Goal: Transaction & Acquisition: Purchase product/service

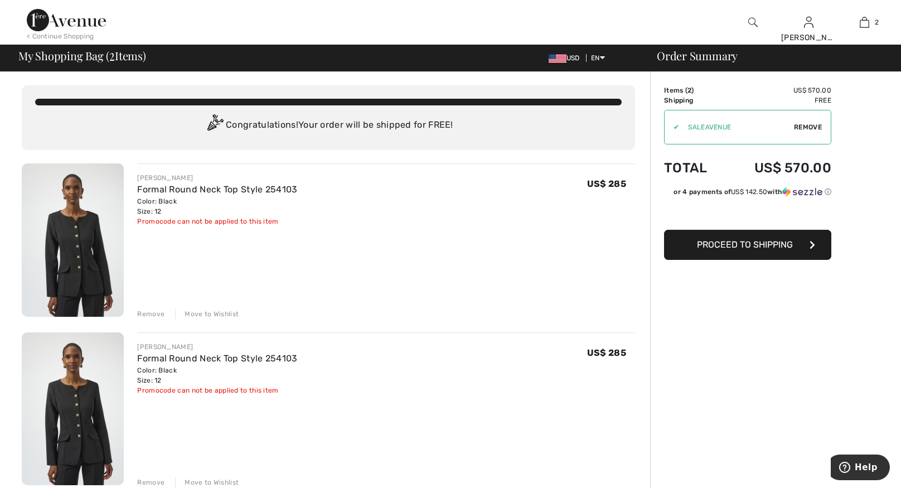
click at [149, 312] on div "Remove" at bounding box center [150, 314] width 27 height 10
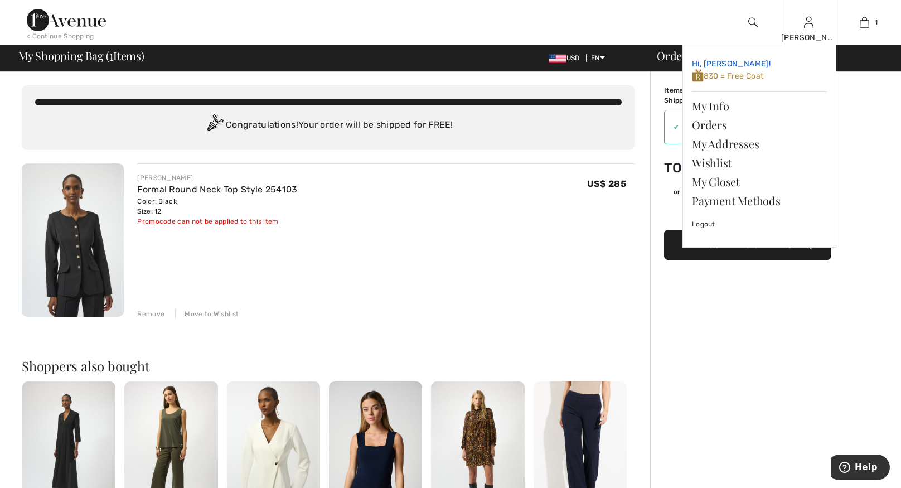
click at [750, 78] on span "830 = Free Coat" at bounding box center [728, 75] width 72 height 9
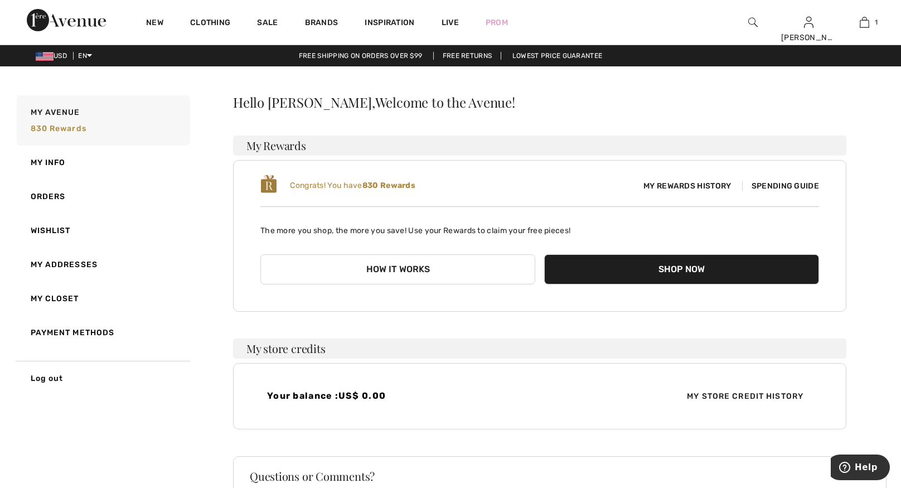
click at [760, 187] on span "Spending Guide" at bounding box center [780, 185] width 77 height 9
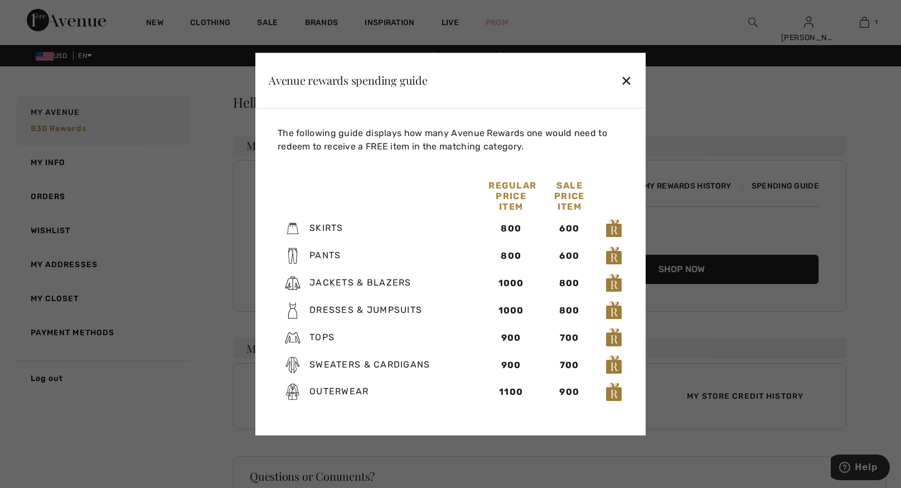
click at [628, 82] on div "✕" at bounding box center [626, 80] width 12 height 23
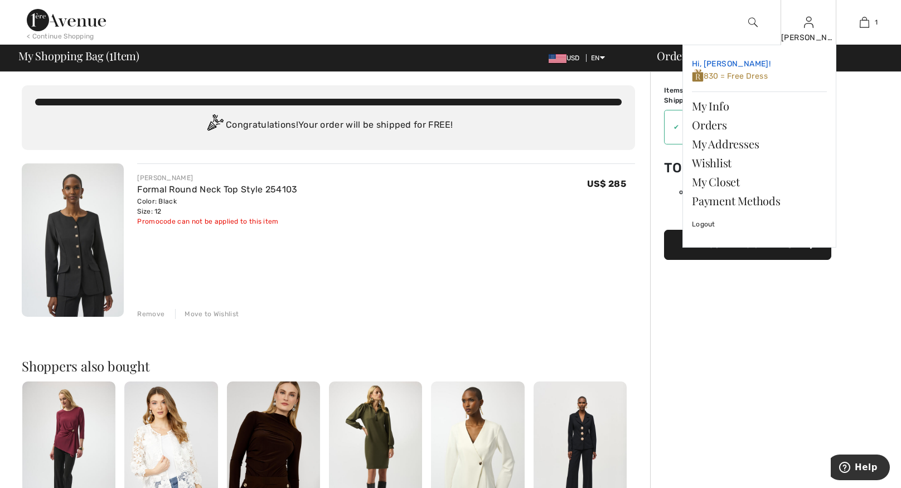
click at [744, 76] on span "830 = Free Dress" at bounding box center [730, 75] width 76 height 9
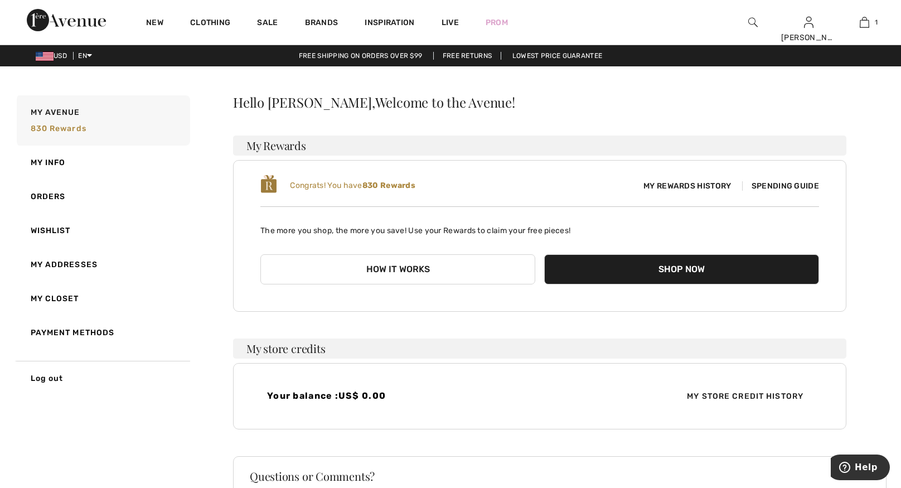
click at [770, 187] on span "Spending Guide" at bounding box center [780, 185] width 77 height 9
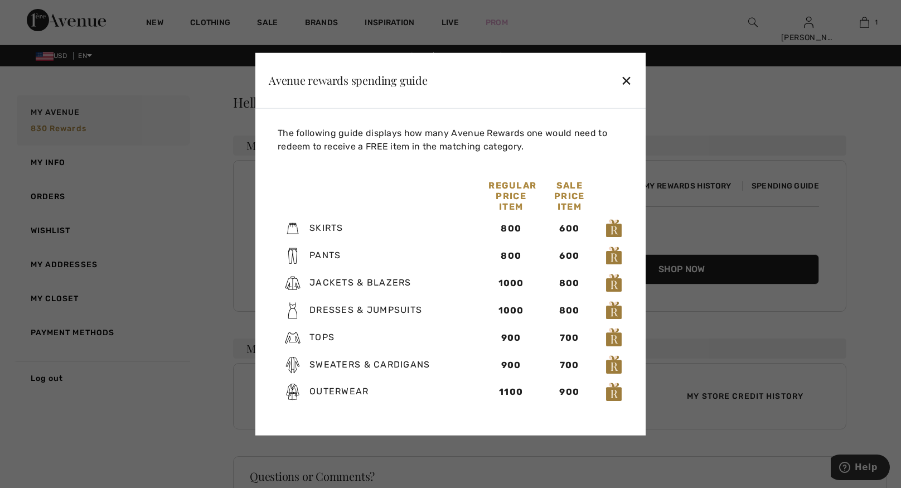
click at [626, 81] on div "✕" at bounding box center [626, 80] width 12 height 23
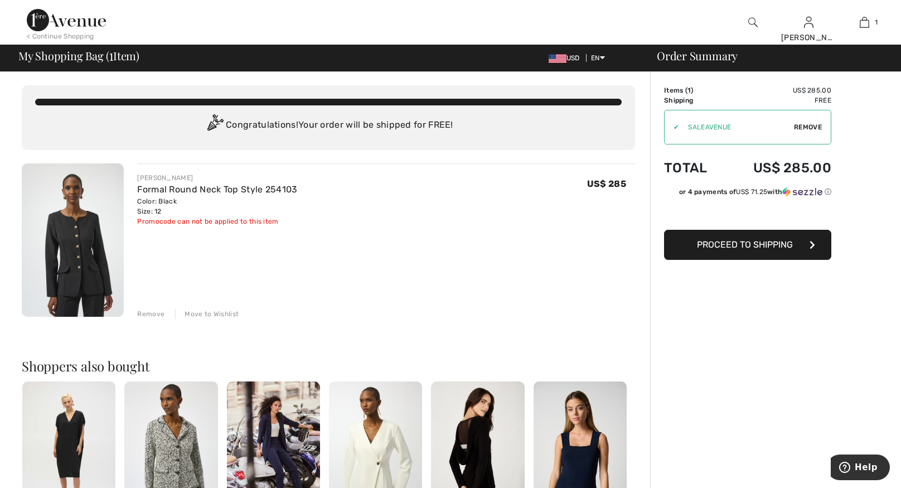
click at [65, 264] on img at bounding box center [73, 239] width 102 height 153
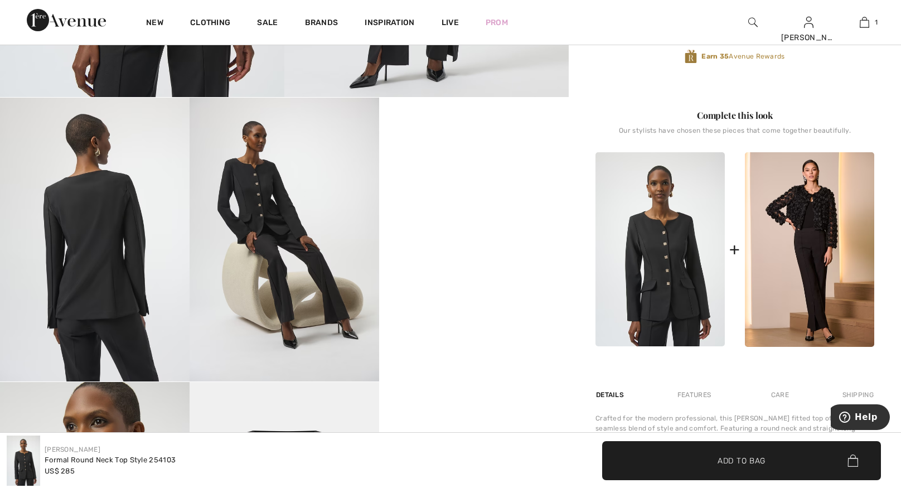
scroll to position [454, 0]
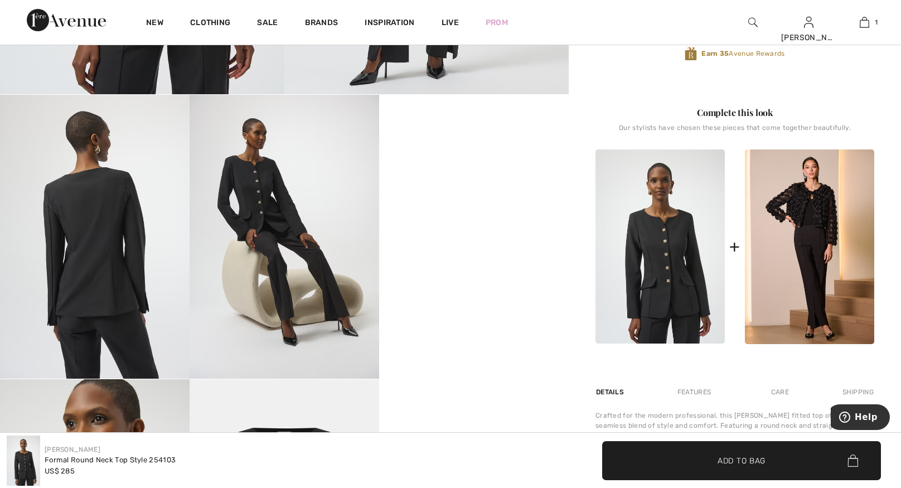
click at [298, 234] on img at bounding box center [285, 237] width 190 height 284
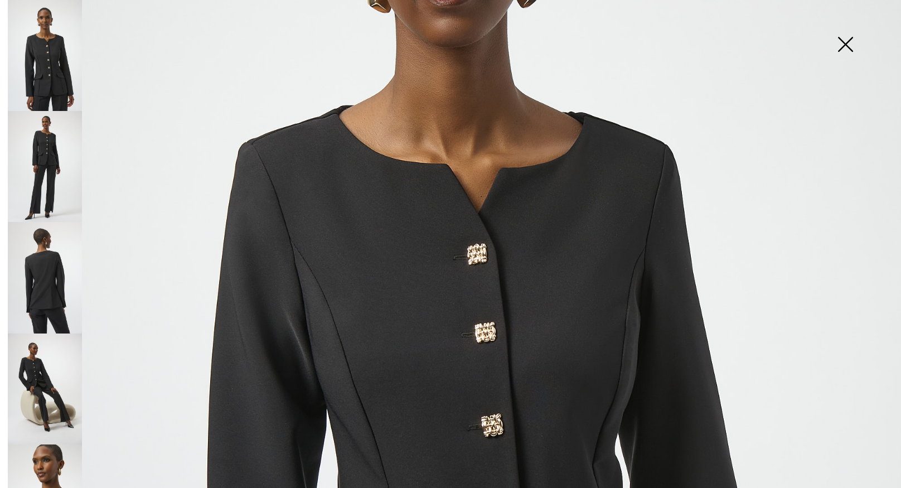
scroll to position [317, 0]
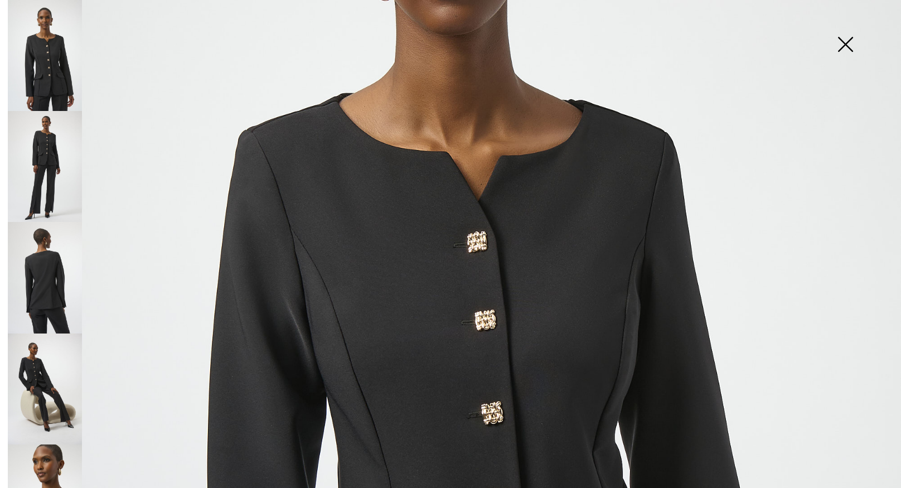
click at [847, 42] on img at bounding box center [845, 45] width 56 height 57
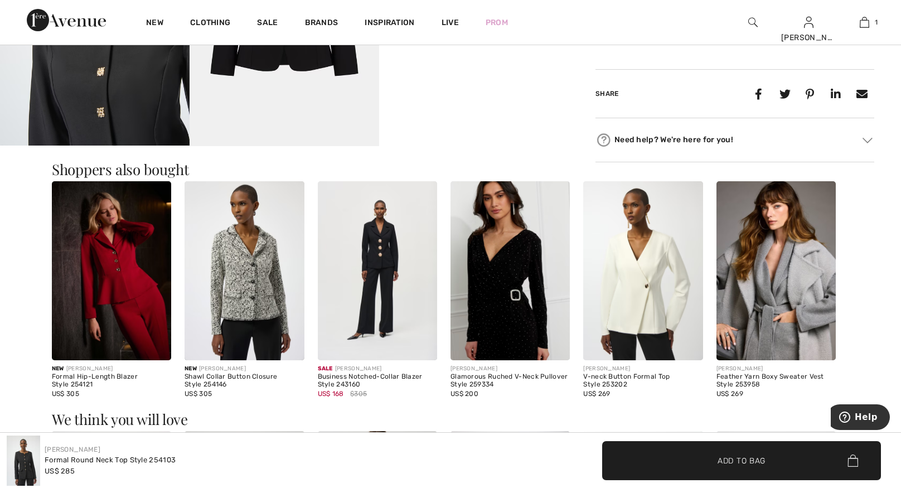
scroll to position [979, 0]
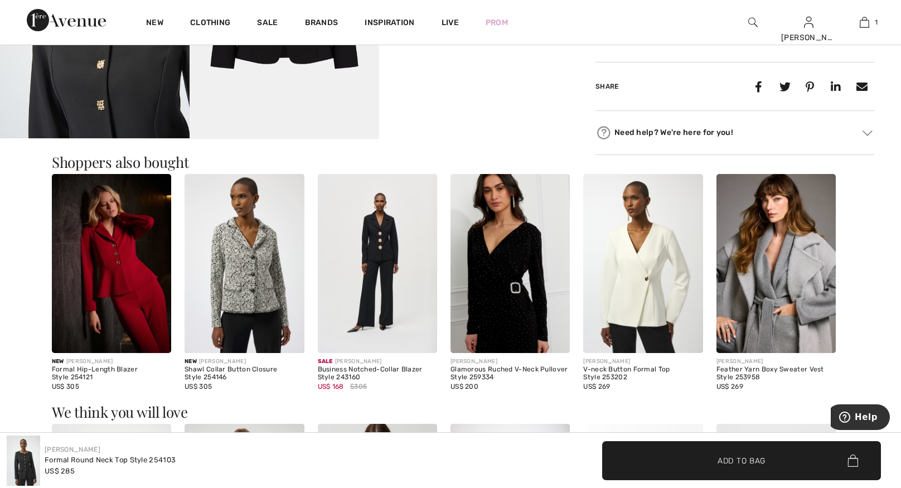
click at [365, 297] on img at bounding box center [377, 263] width 119 height 179
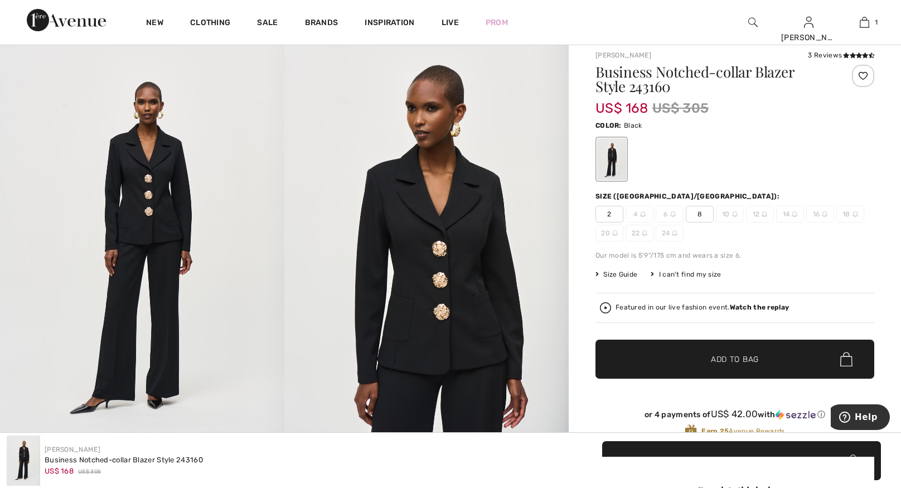
scroll to position [103, 0]
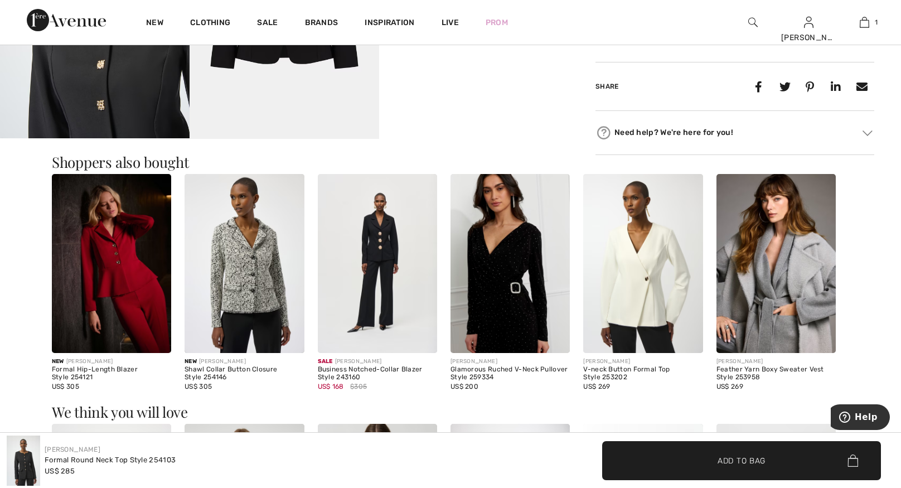
click at [613, 288] on img at bounding box center [642, 263] width 119 height 179
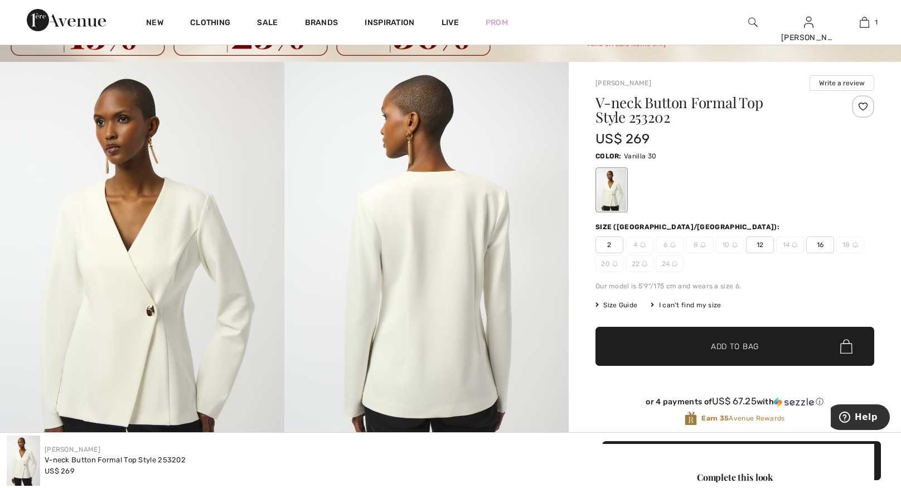
scroll to position [56, 0]
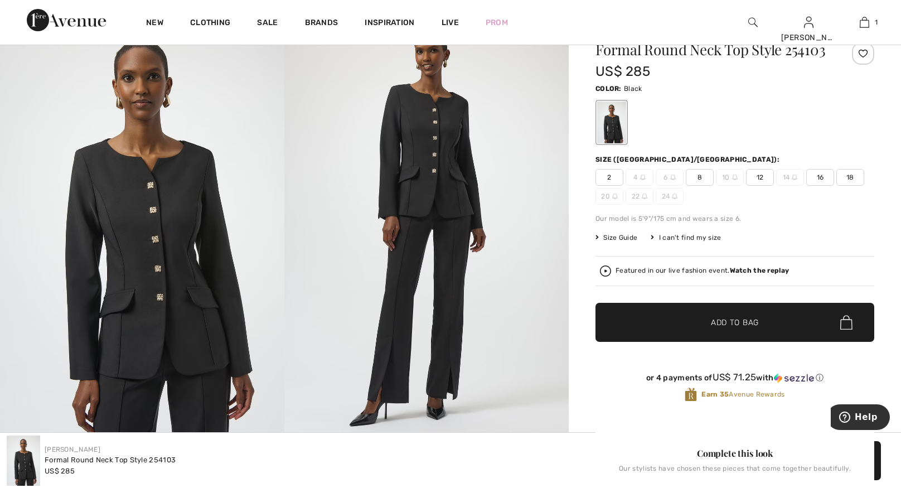
scroll to position [127, 0]
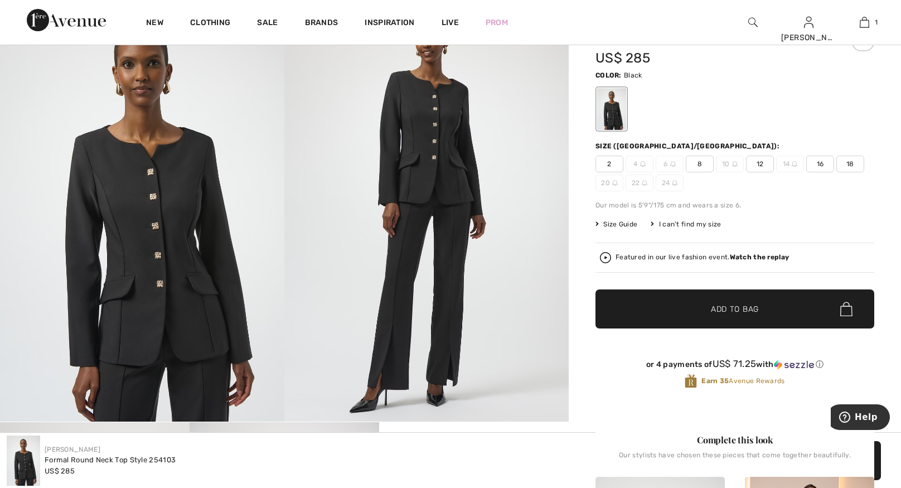
click at [378, 293] on img at bounding box center [426, 209] width 284 height 426
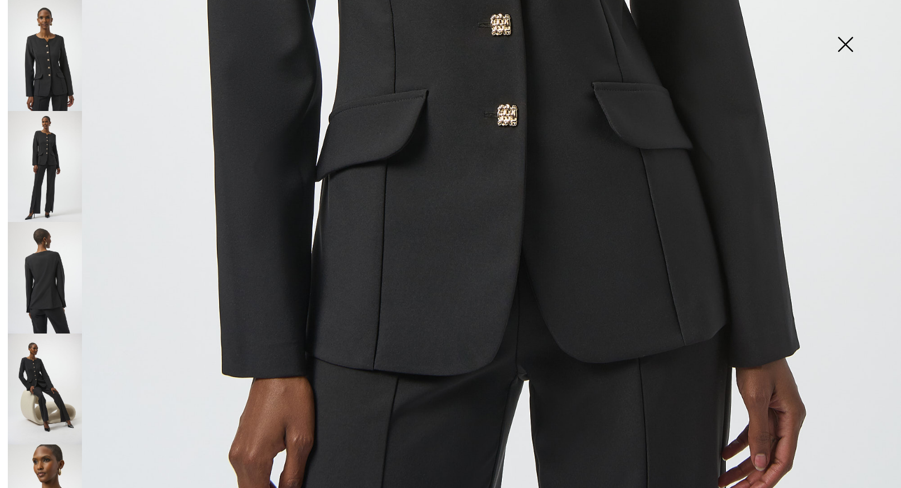
scroll to position [862, 0]
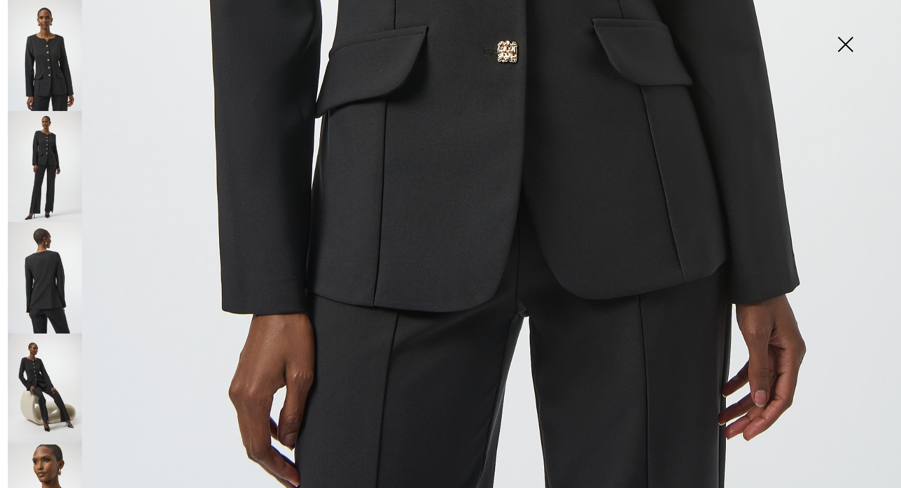
click at [38, 183] on img at bounding box center [45, 166] width 74 height 111
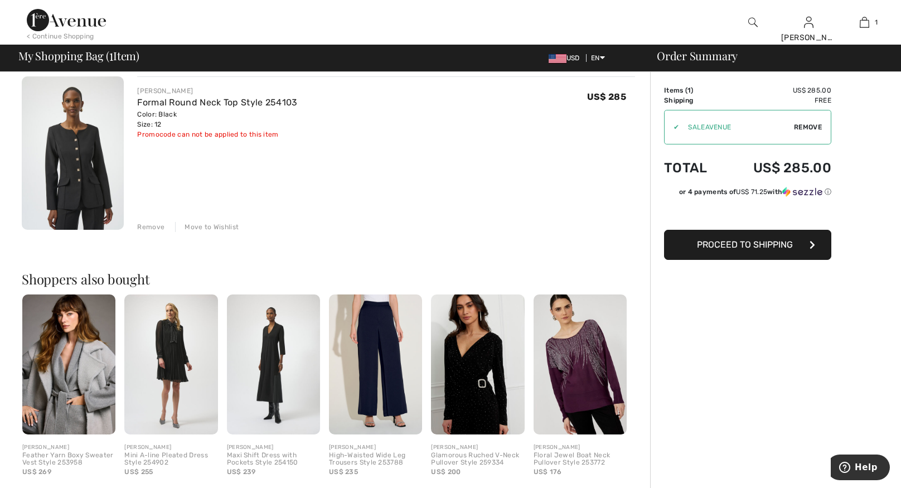
scroll to position [88, 0]
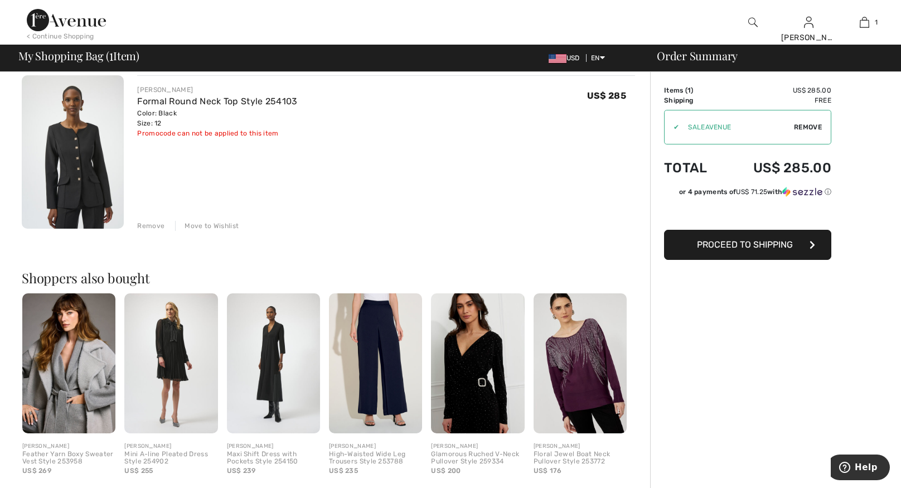
click at [755, 26] on img at bounding box center [752, 22] width 9 height 13
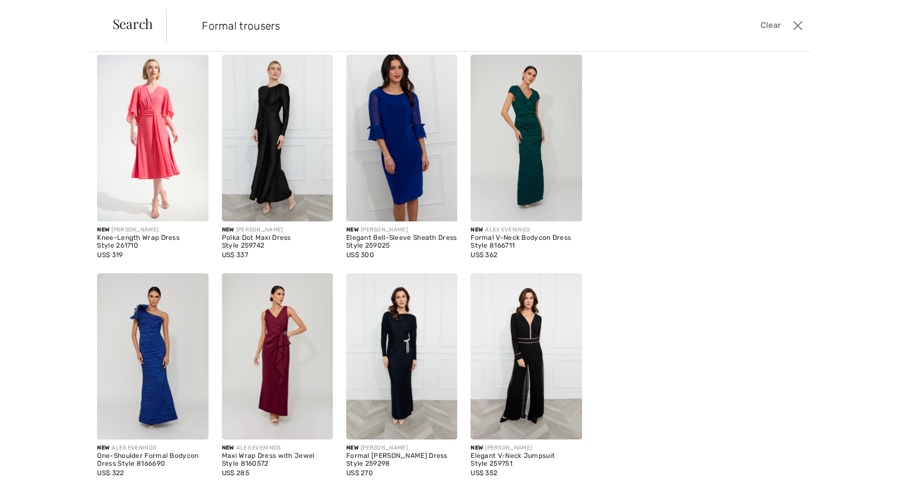
scroll to position [109, 0]
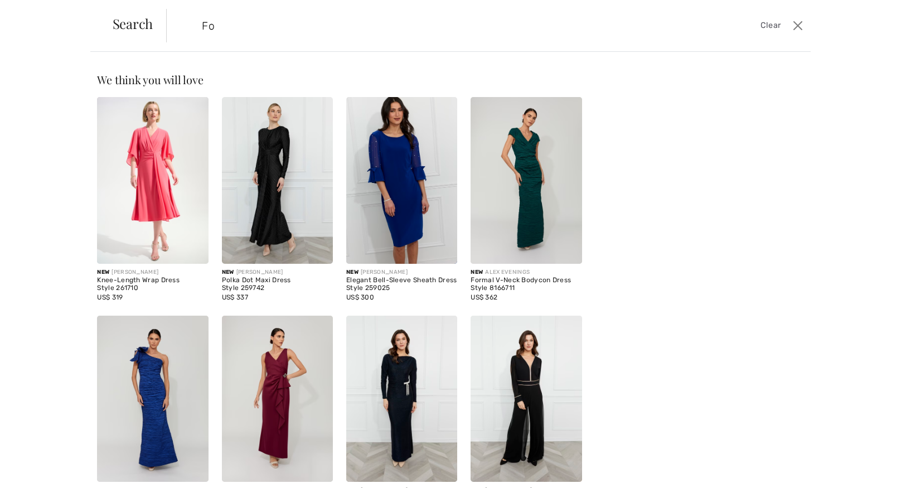
type input "F"
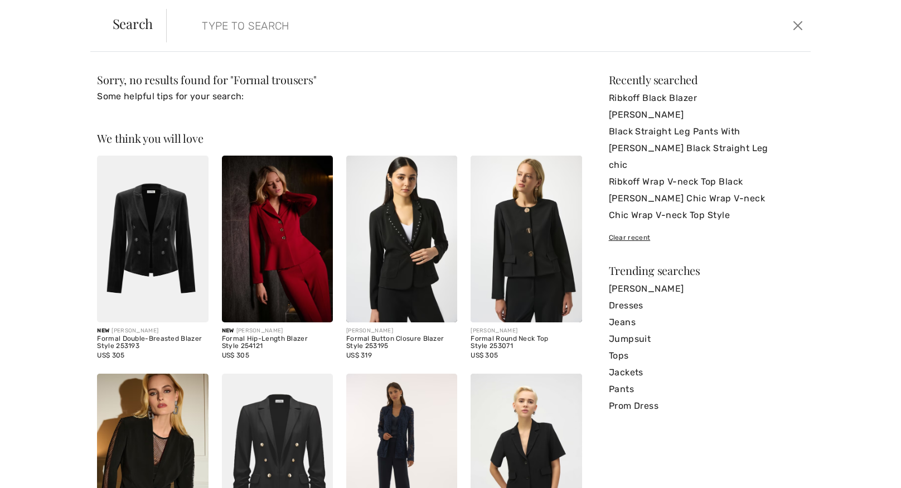
scroll to position [0, 0]
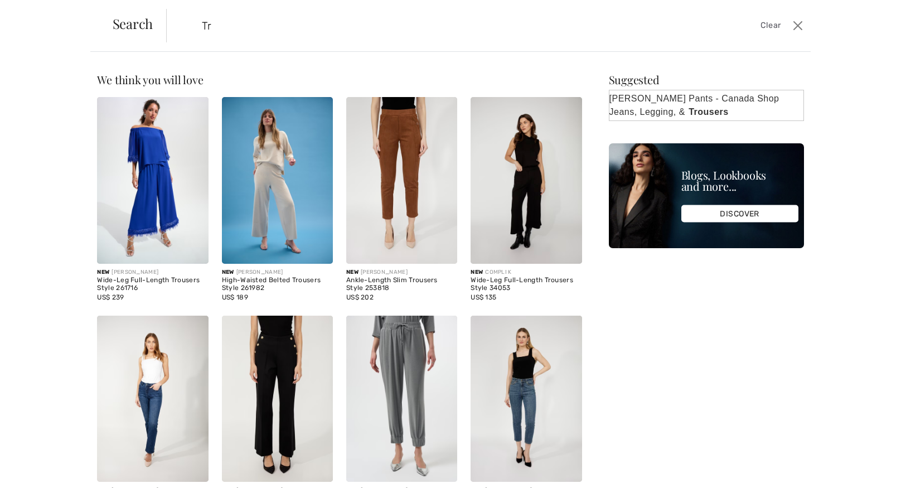
type input "T"
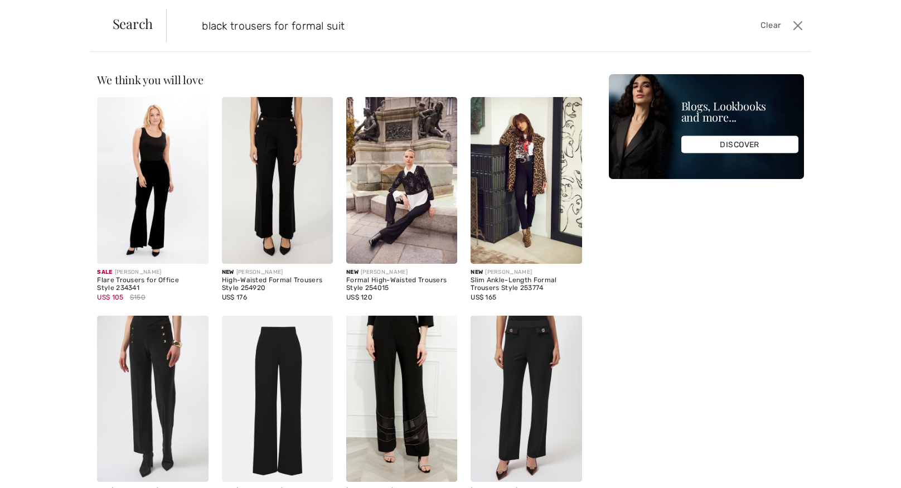
type input "black trousers for formal suit"
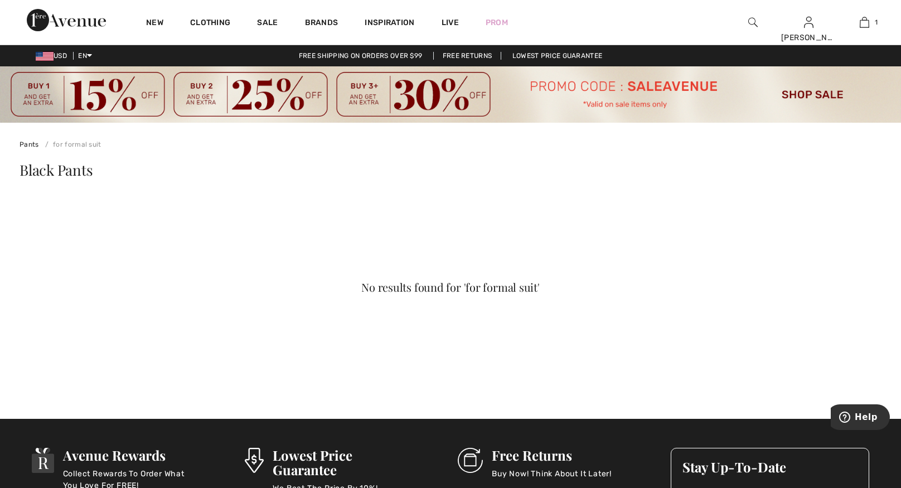
click at [754, 22] on img at bounding box center [752, 22] width 9 height 13
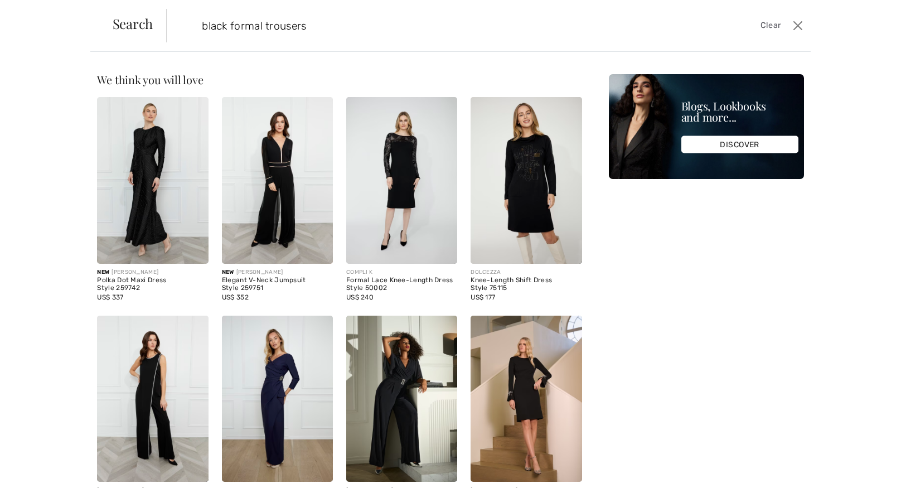
type input "black formal trousers"
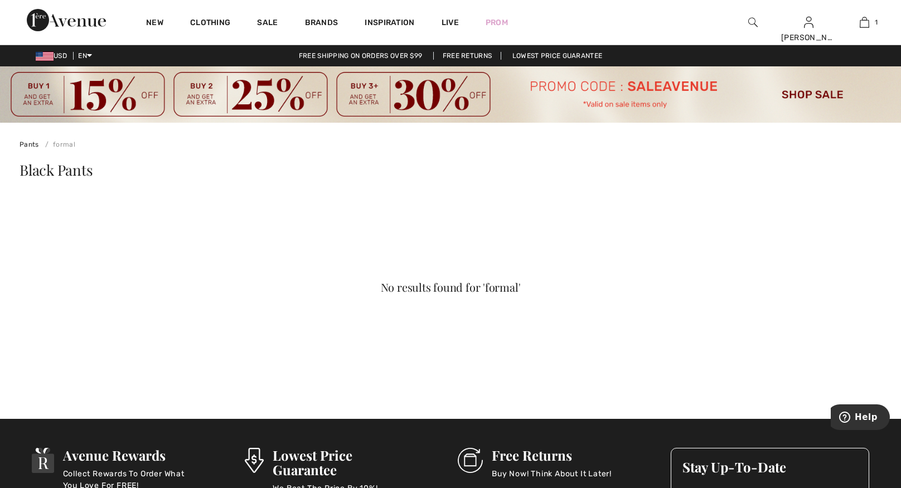
click at [753, 20] on img at bounding box center [752, 22] width 9 height 13
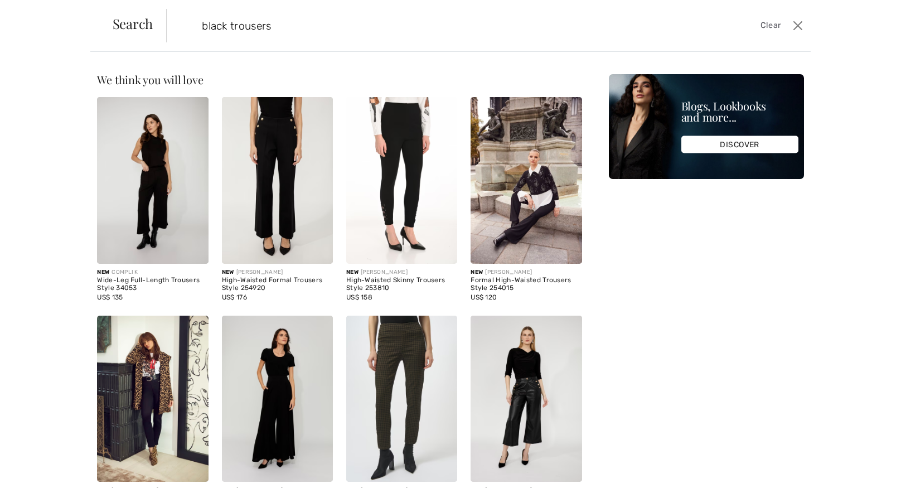
scroll to position [32, 0]
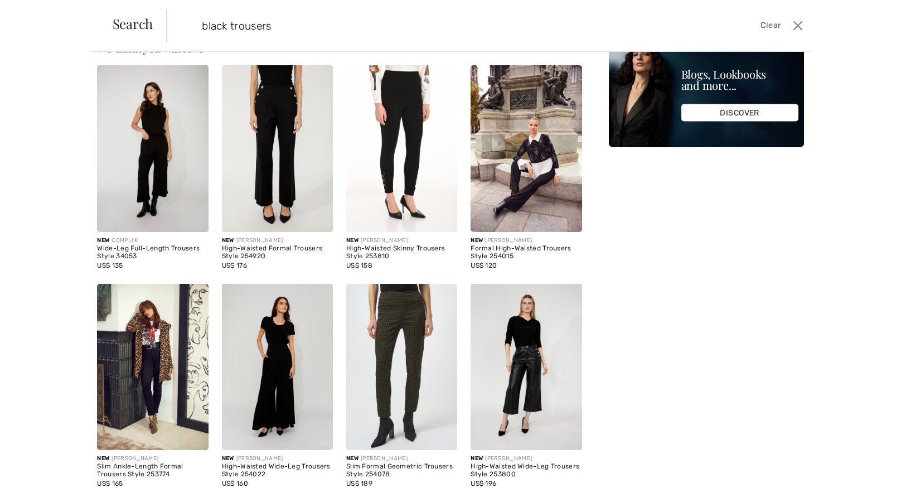
click at [199, 26] on input "black trousers" at bounding box center [416, 25] width 447 height 33
type input "Ribkoff black trousers"
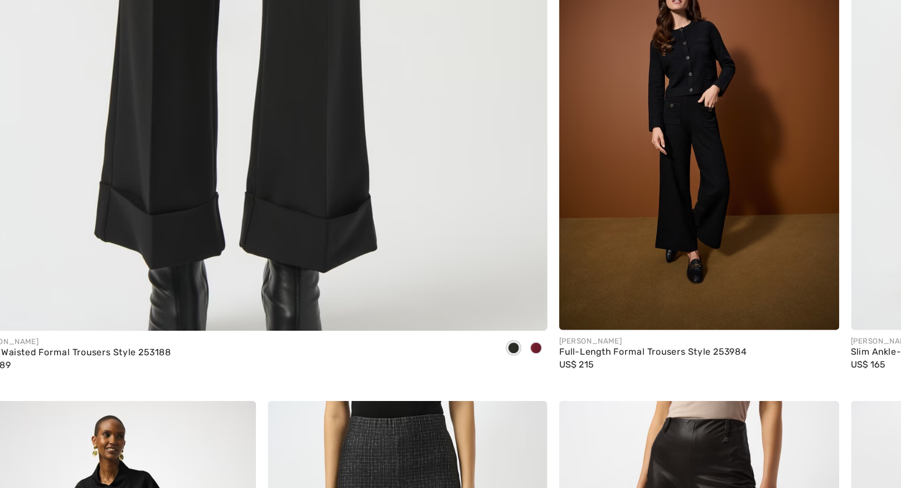
scroll to position [3396, 0]
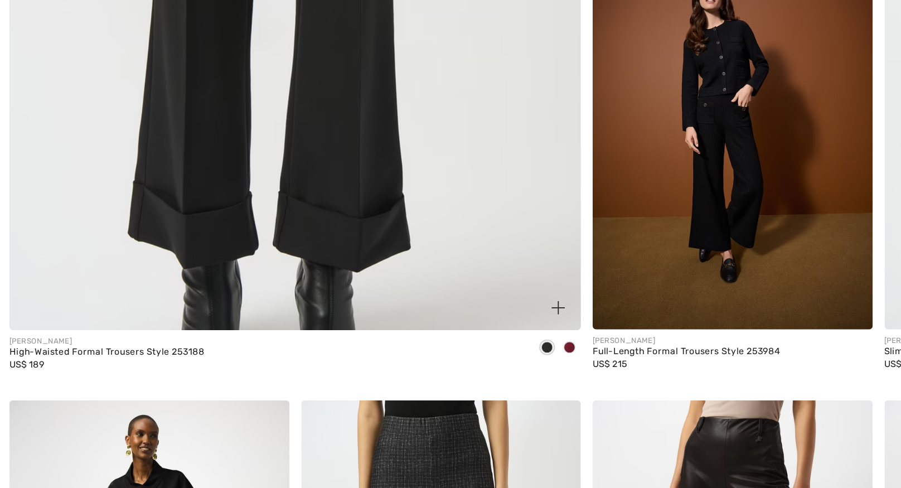
click at [150, 382] on div "High-Waisted Formal Trousers Style 253188" at bounding box center [92, 386] width 145 height 8
click at [89, 386] on div "High-Waisted Formal Trousers Style 253188" at bounding box center [92, 386] width 145 height 8
click at [67, 266] on img at bounding box center [233, 74] width 512 height 768
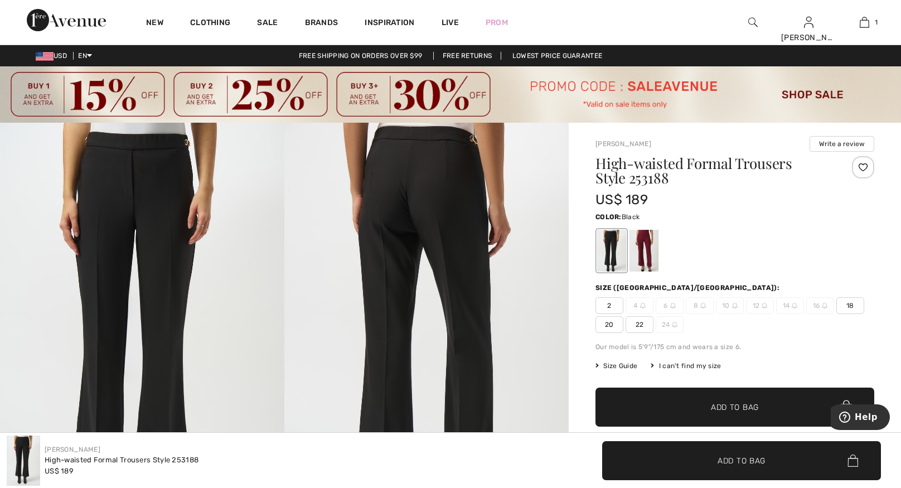
click at [707, 366] on div "I can't find my size" at bounding box center [686, 366] width 70 height 10
click at [715, 366] on div "I can't find my size" at bounding box center [686, 366] width 70 height 10
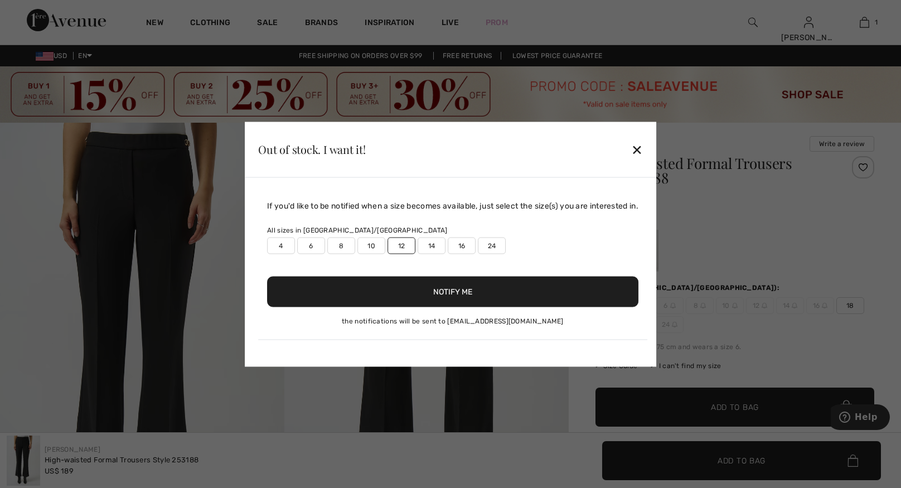
click at [438, 290] on button "Notify Me" at bounding box center [452, 291] width 371 height 31
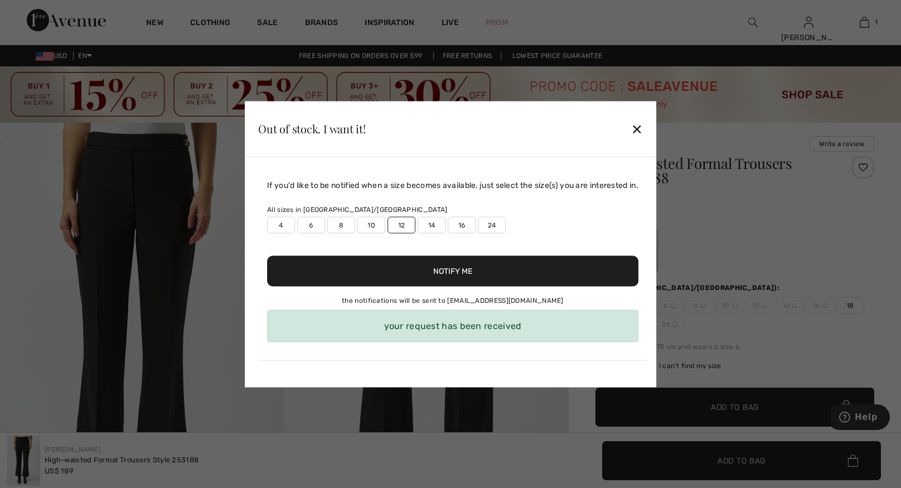
click at [370, 226] on label "10" at bounding box center [371, 224] width 28 height 17
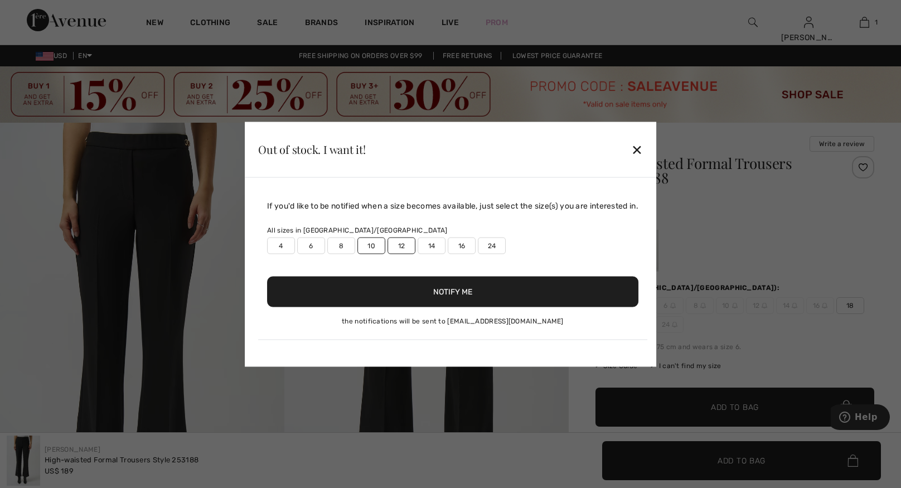
click at [400, 252] on label "12" at bounding box center [401, 245] width 28 height 17
click at [426, 294] on button "Notify Me" at bounding box center [452, 291] width 371 height 31
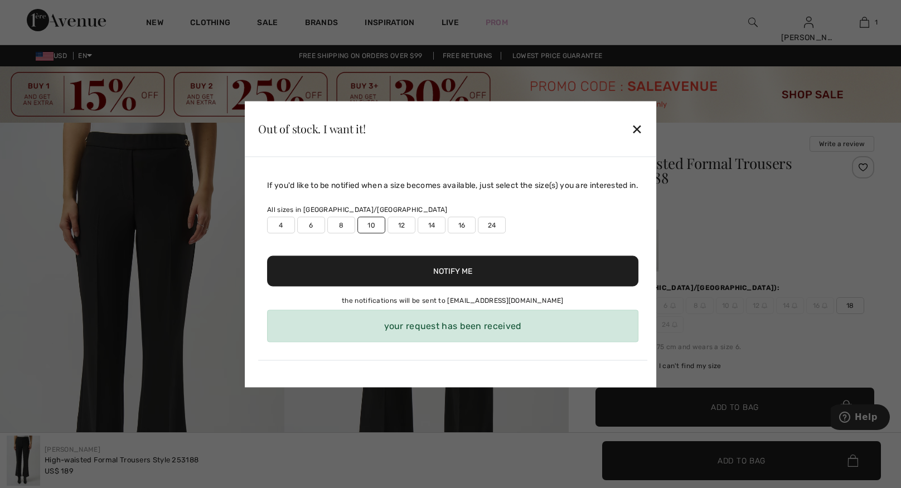
click at [642, 129] on div "✕" at bounding box center [637, 128] width 12 height 23
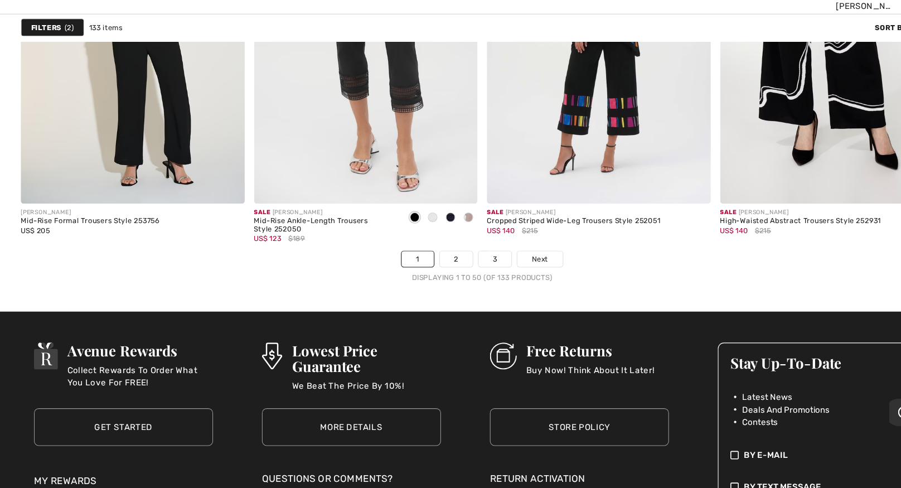
scroll to position [5602, 0]
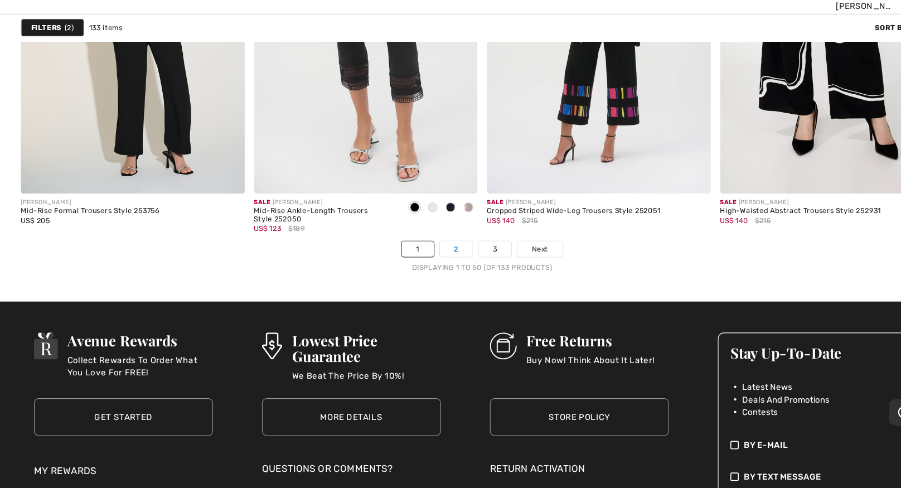
click at [426, 263] on link "2" at bounding box center [426, 264] width 31 height 14
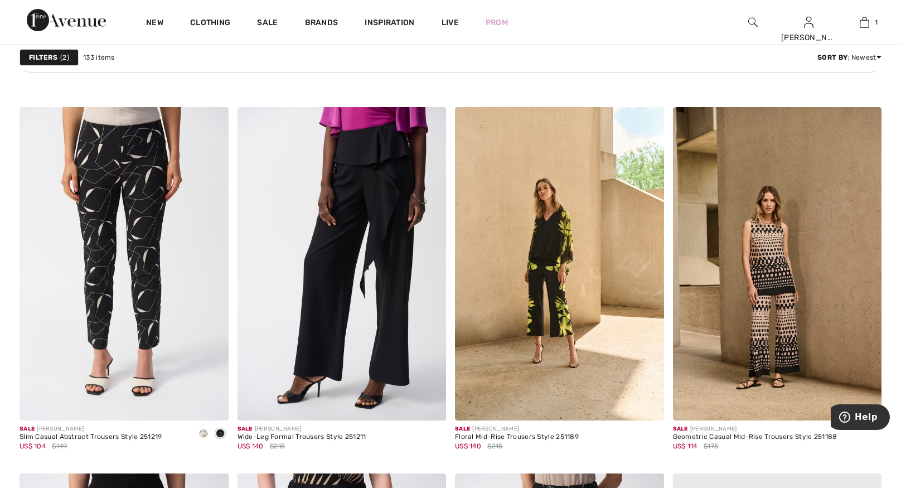
scroll to position [1719, 0]
click at [282, 364] on img at bounding box center [341, 262] width 209 height 313
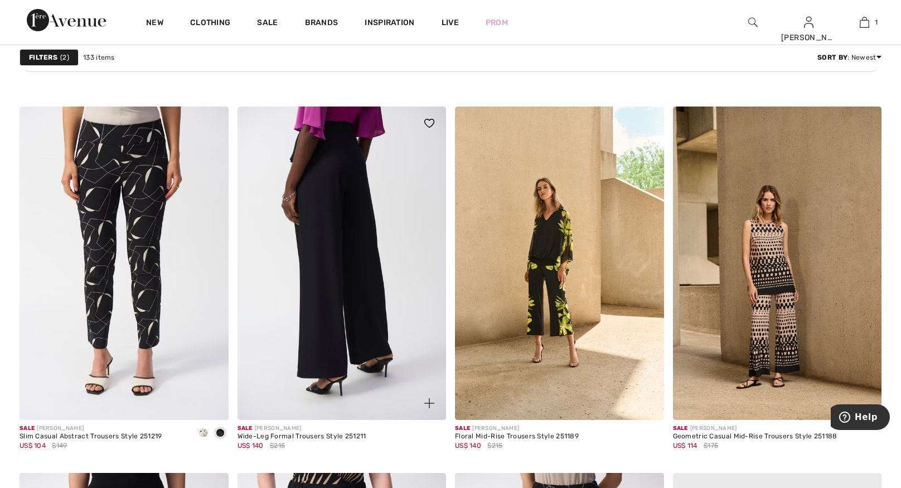
click at [284, 353] on img at bounding box center [341, 262] width 209 height 313
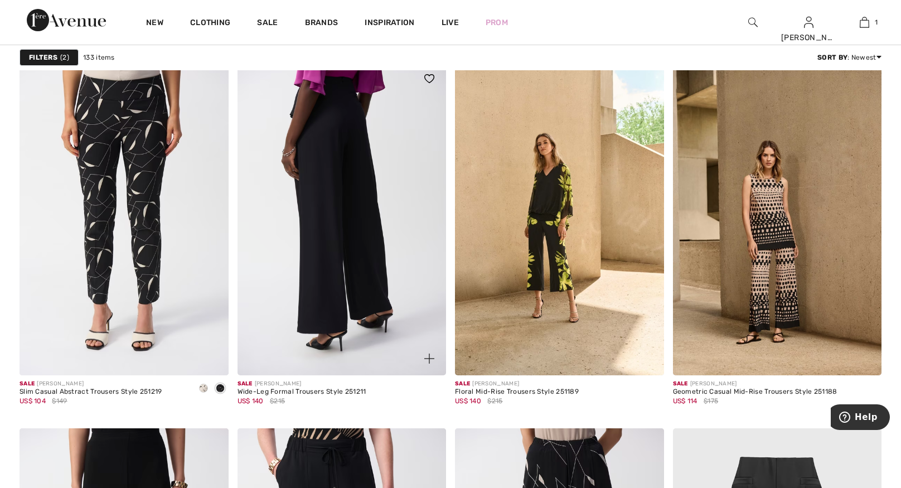
scroll to position [1765, 0]
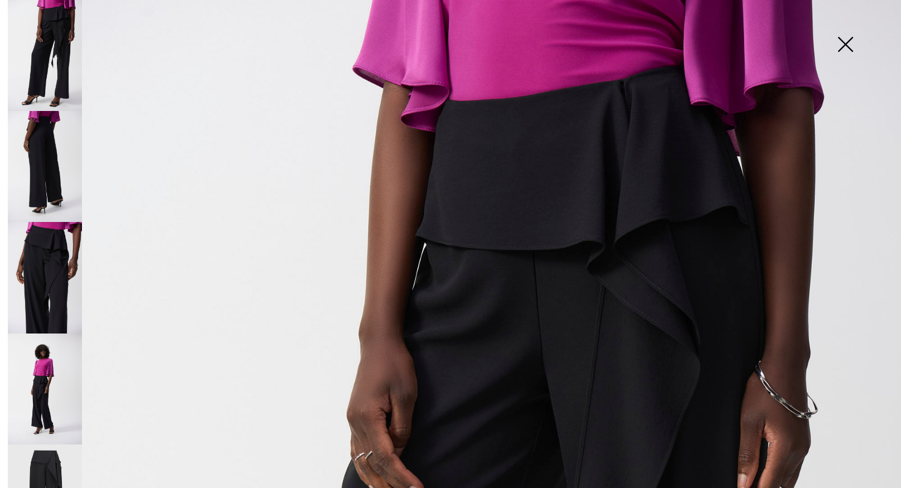
click at [834, 54] on img at bounding box center [845, 45] width 56 height 57
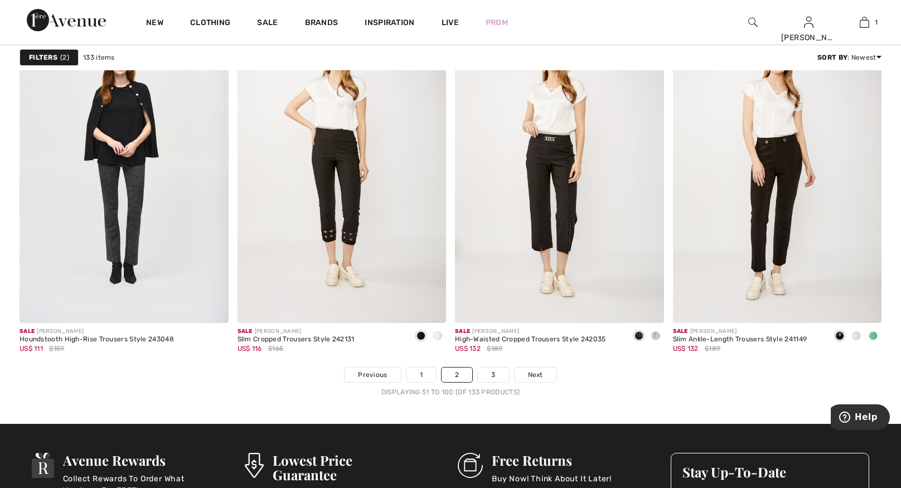
scroll to position [5473, 0]
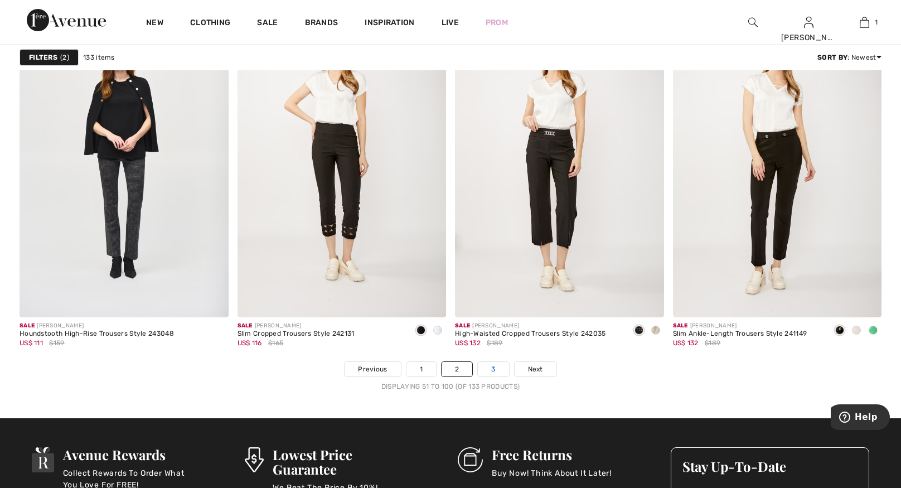
click at [492, 368] on link "3" at bounding box center [493, 369] width 31 height 14
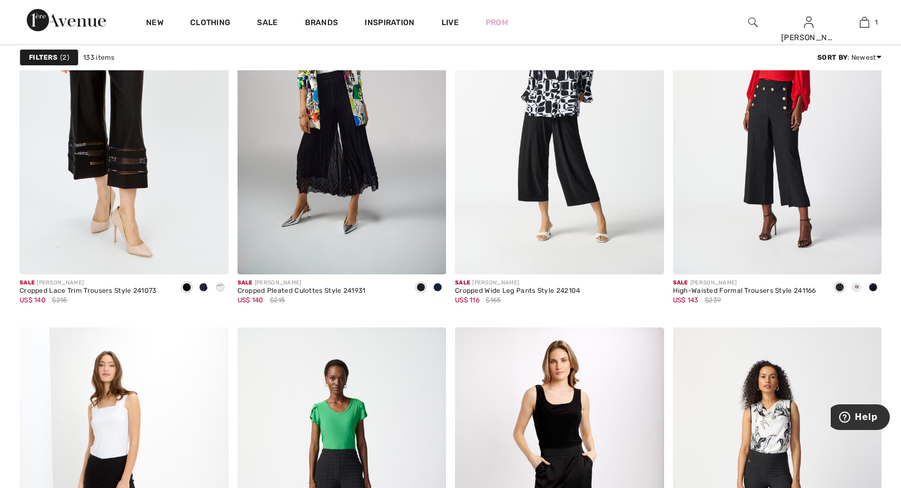
scroll to position [991, 0]
click at [862, 23] on img at bounding box center [864, 22] width 9 height 13
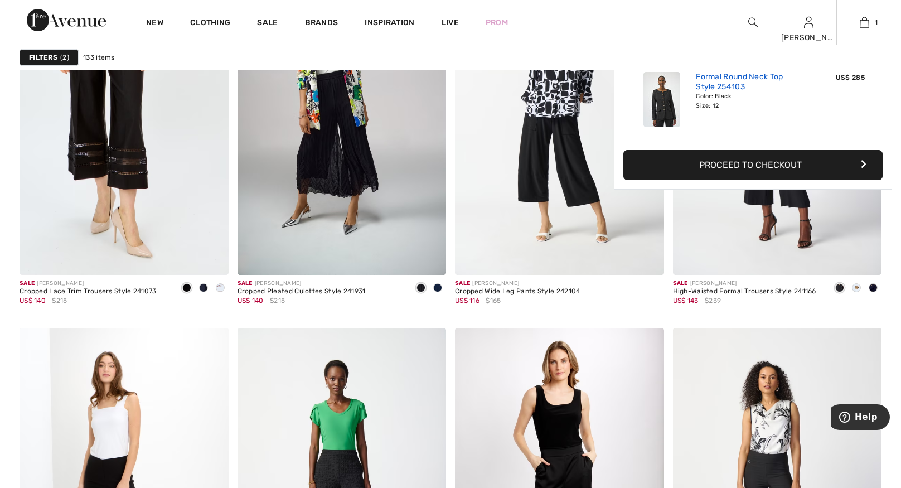
click at [760, 81] on link "Formal Round Neck Top Style 254103" at bounding box center [751, 82] width 110 height 20
click at [737, 84] on link "Formal Round Neck Top Style 254103" at bounding box center [751, 82] width 110 height 20
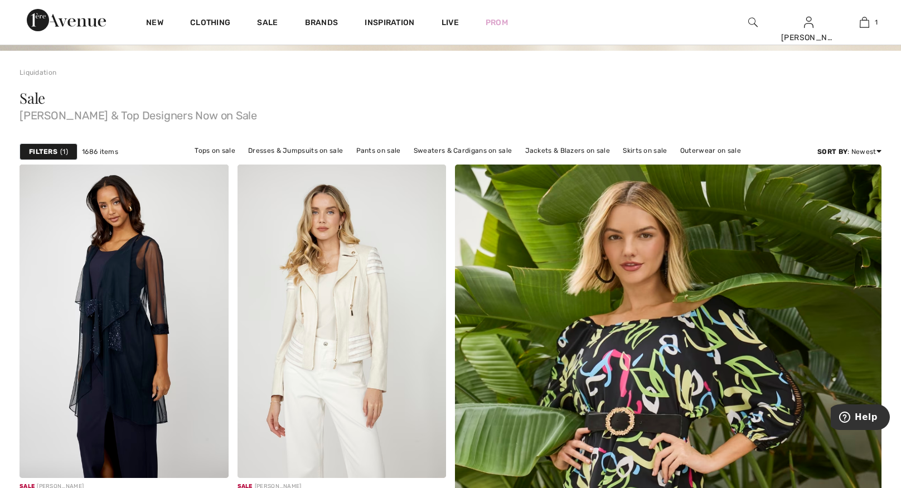
scroll to position [89, 0]
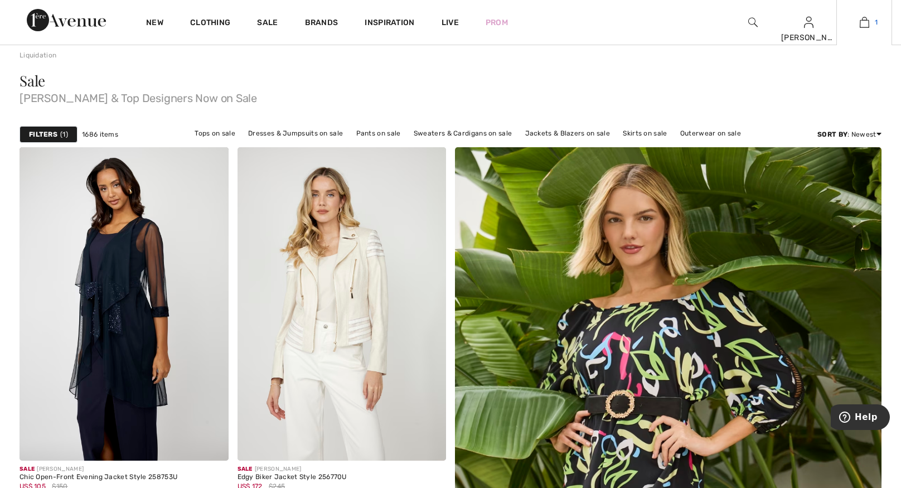
click at [860, 23] on img at bounding box center [864, 22] width 9 height 13
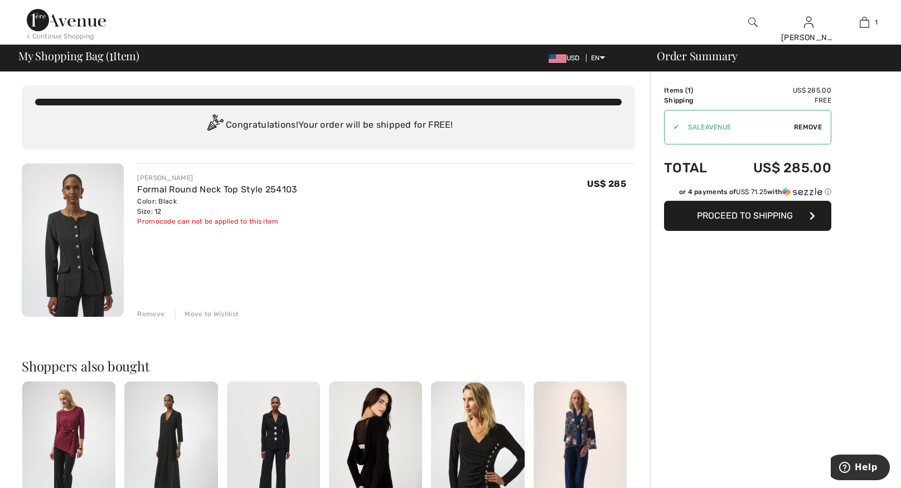
click at [61, 227] on img at bounding box center [73, 239] width 102 height 153
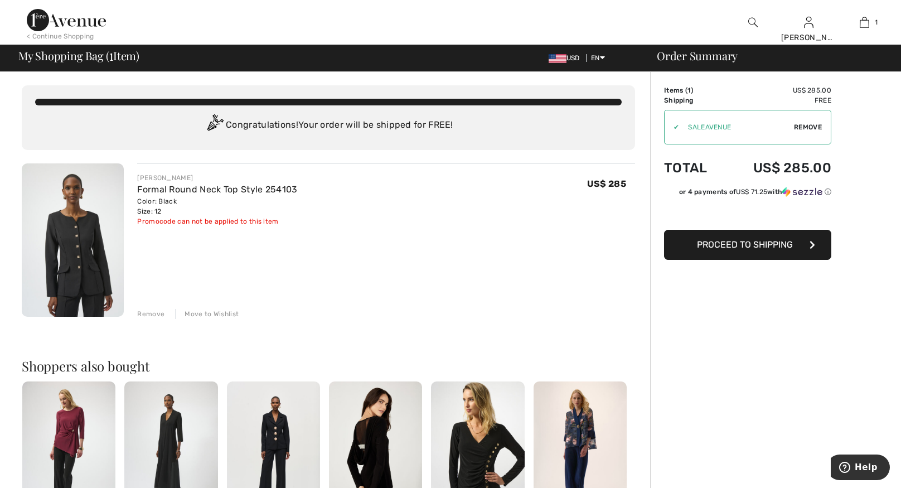
click at [65, 222] on img at bounding box center [73, 239] width 102 height 153
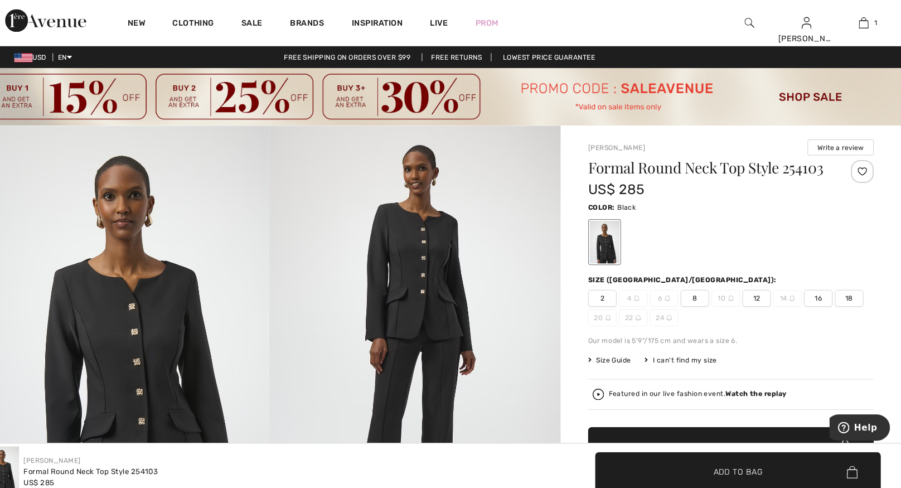
click at [763, 386] on strong "Watch the replay" at bounding box center [760, 384] width 60 height 8
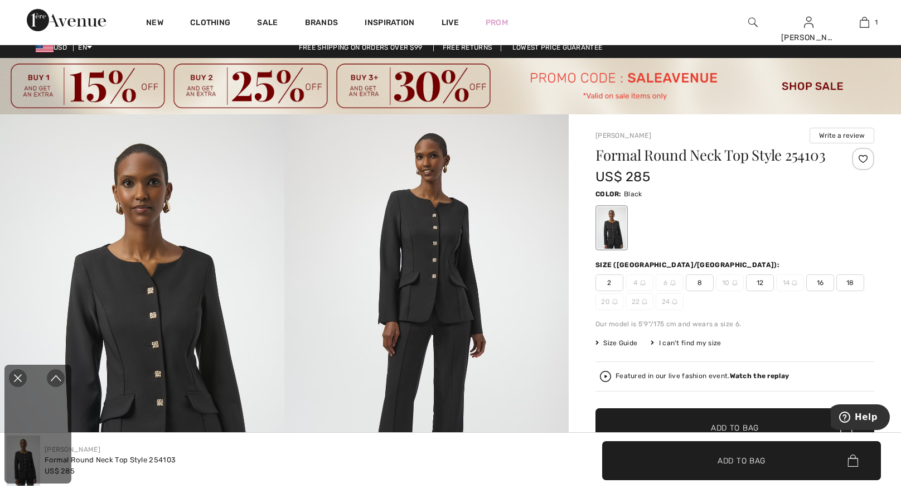
scroll to position [54, 0]
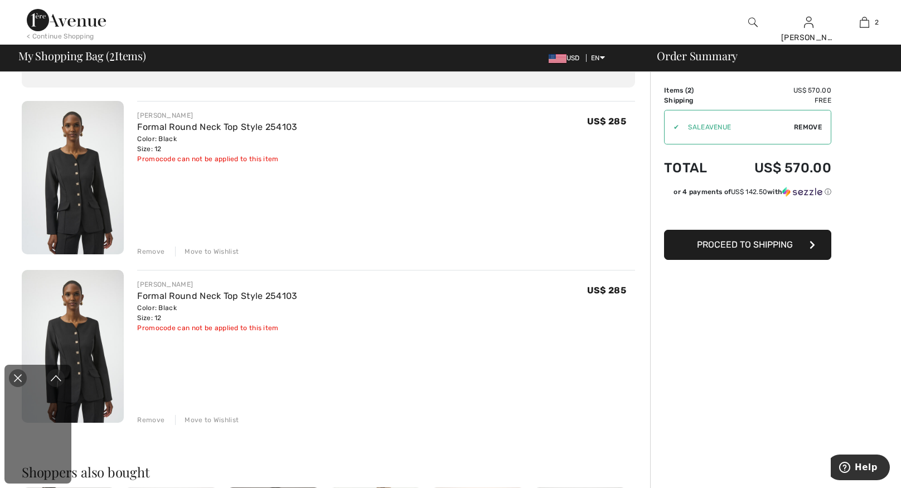
scroll to position [64, 0]
click at [143, 124] on link "Formal Round Neck Top Style 254103" at bounding box center [217, 125] width 160 height 11
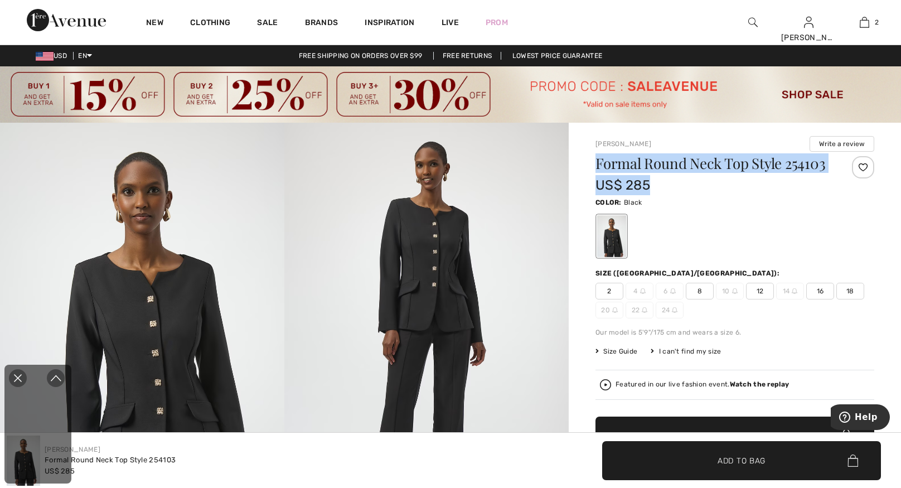
drag, startPoint x: 597, startPoint y: 162, endPoint x: 697, endPoint y: 188, distance: 103.2
click at [697, 188] on div "Formal Round Neck Top Style 254103 US$ 285" at bounding box center [711, 175] width 232 height 39
copy div "Formal Round Neck Top Style 254103 US$ 285"
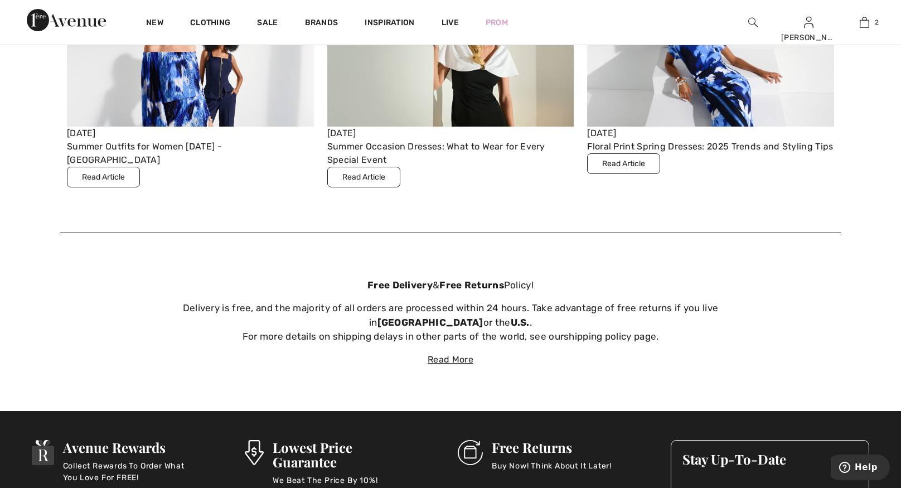
scroll to position [4105, 0]
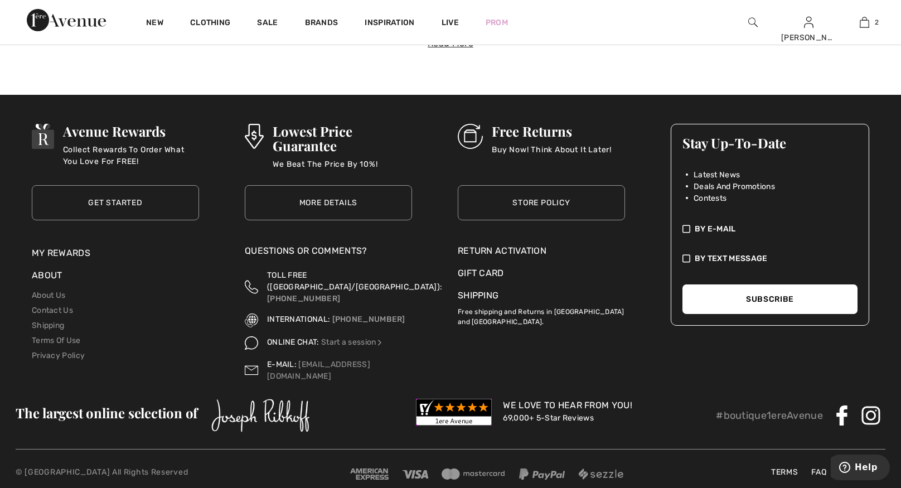
click at [133, 404] on span "The largest online selection of" at bounding box center [107, 413] width 182 height 18
click at [61, 309] on link "Contact Us" at bounding box center [52, 309] width 41 height 9
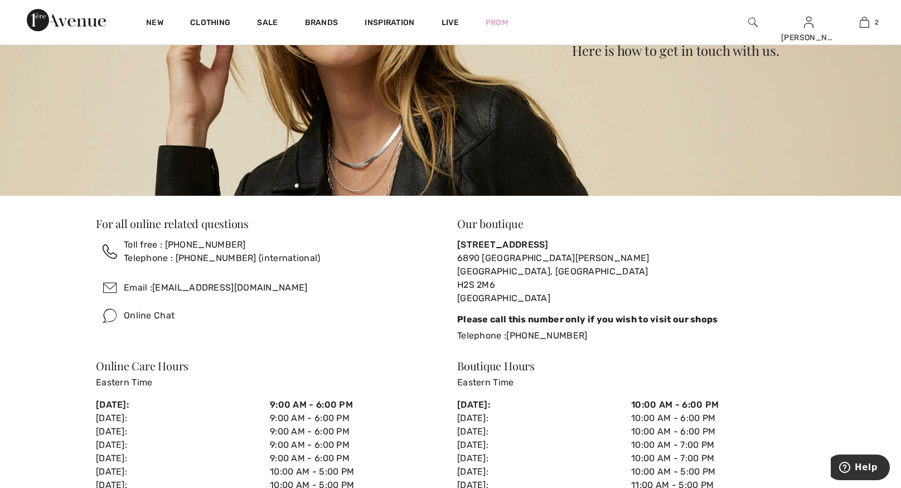
scroll to position [239, 0]
